Goal: Find specific page/section

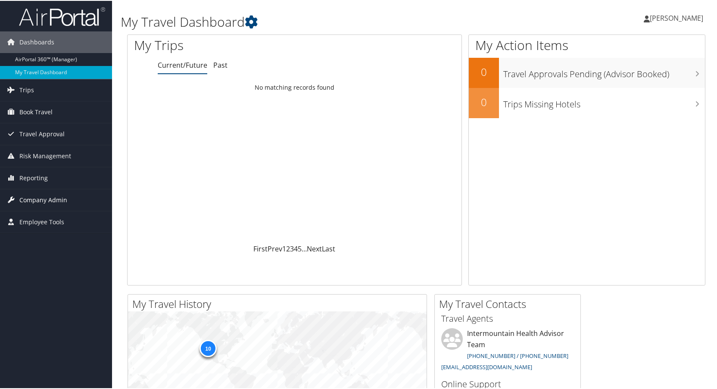
click at [39, 196] on span "Company Admin" at bounding box center [43, 199] width 48 height 22
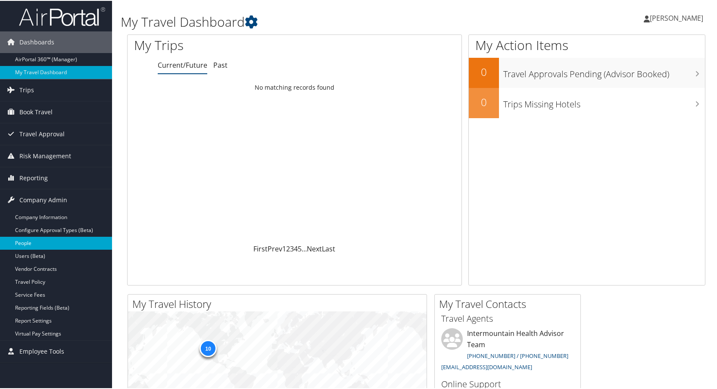
click at [28, 241] on link "People" at bounding box center [56, 242] width 112 height 13
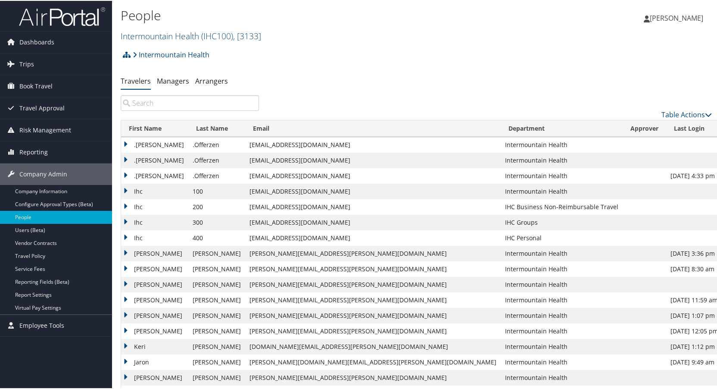
click at [193, 103] on input "search" at bounding box center [190, 102] width 138 height 16
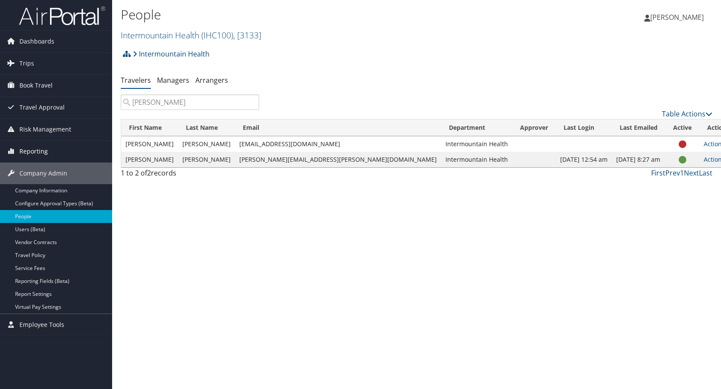
type input "[PERSON_NAME]"
click at [178, 100] on input "[PERSON_NAME]" at bounding box center [190, 102] width 138 height 16
click at [251, 105] on input "[PERSON_NAME]" at bounding box center [190, 102] width 138 height 16
click at [252, 102] on input "[PERSON_NAME]" at bounding box center [190, 102] width 138 height 16
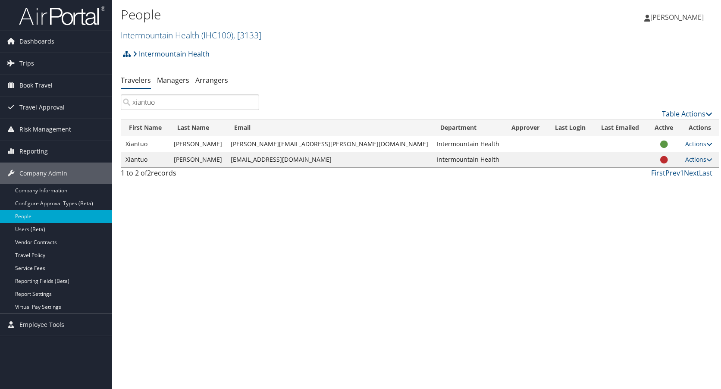
type input "xiantuo"
